Goal: Register for event/course

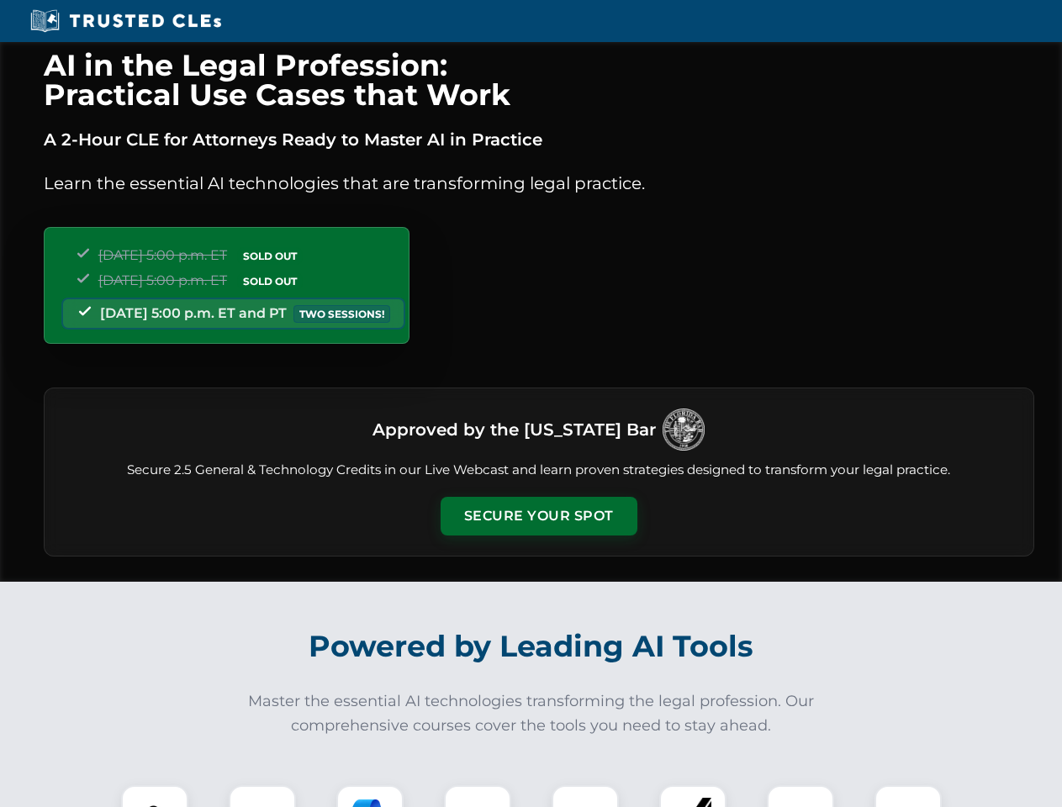
click at [538, 516] on button "Secure Your Spot" at bounding box center [539, 516] width 197 height 39
click at [155, 796] on img at bounding box center [154, 819] width 49 height 49
